Goal: Communication & Community: Answer question/provide support

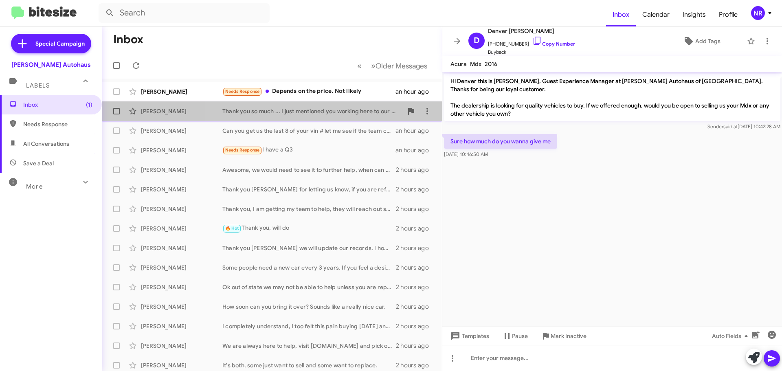
click at [333, 113] on div "Thank you so much ... I just mentioned you working here to our GM and he smiled…" at bounding box center [312, 111] width 181 height 8
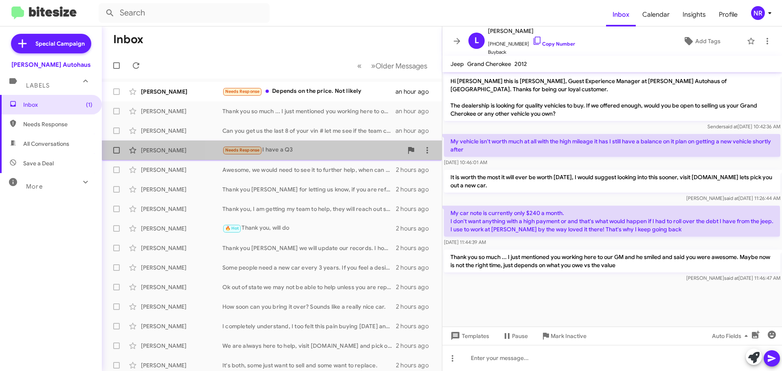
click at [325, 148] on div "Needs Response I have a Q3" at bounding box center [312, 149] width 181 height 9
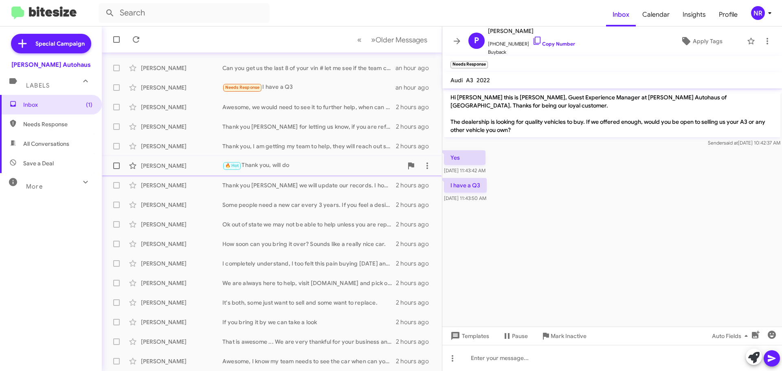
scroll to position [102, 0]
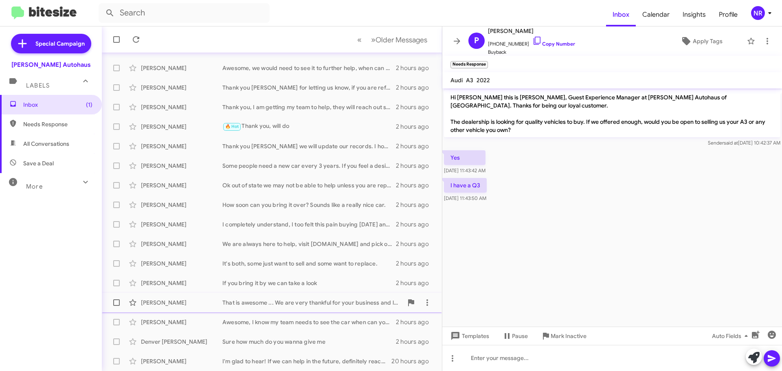
click at [302, 305] on div "That is awesome ... We are very thankful for your business and look forward to …" at bounding box center [312, 303] width 181 height 8
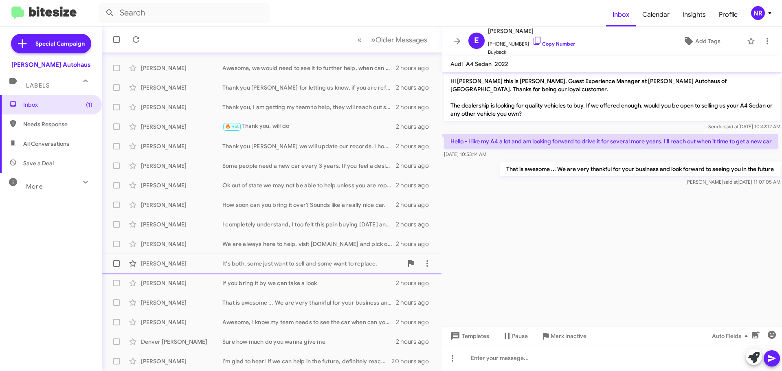
click at [280, 263] on div "It's both, some just want to sell and some want to replace." at bounding box center [312, 264] width 181 height 8
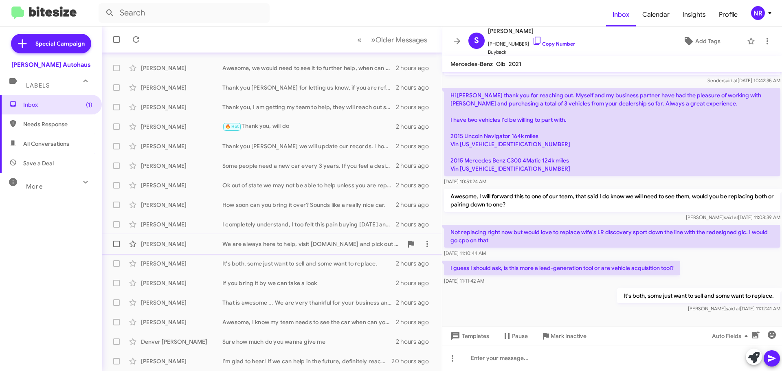
click at [282, 245] on div "We are always here to help, visit [DOMAIN_NAME] and pick out the car you like. …" at bounding box center [312, 244] width 181 height 8
